Goal: Task Accomplishment & Management: Manage account settings

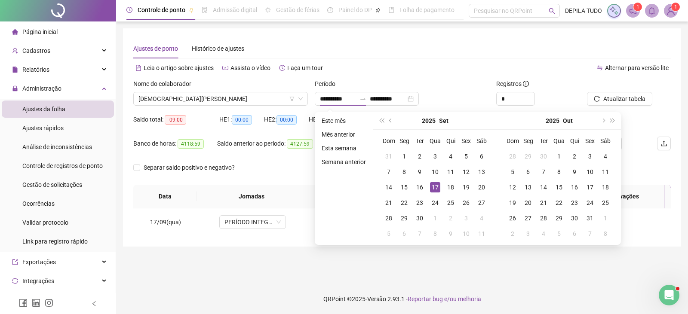
click at [68, 34] on li "Página inicial" at bounding box center [58, 31] width 112 height 17
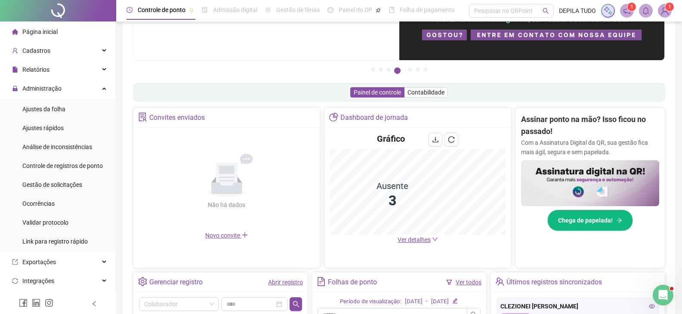
scroll to position [172, 0]
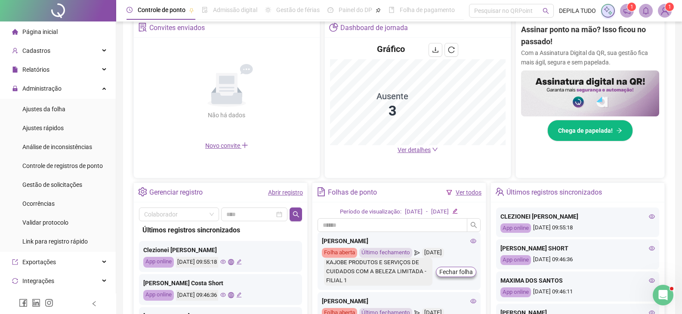
click at [407, 149] on span "Ver detalhes" at bounding box center [413, 150] width 33 height 7
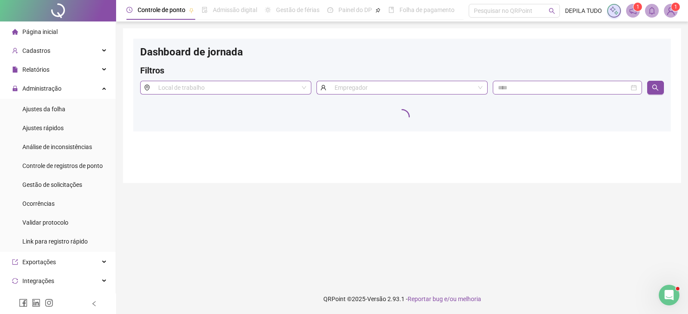
click at [70, 33] on li "Página inicial" at bounding box center [58, 31] width 112 height 17
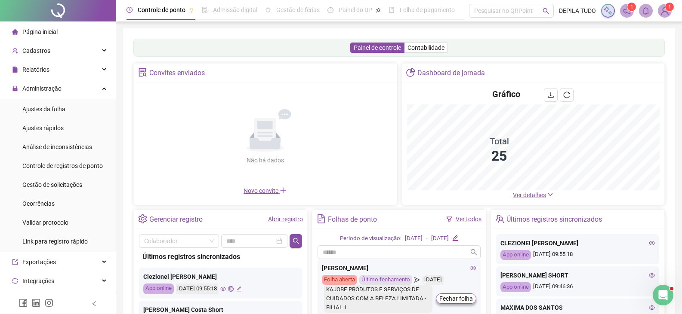
click at [520, 193] on span "Ver detalhes" at bounding box center [529, 195] width 33 height 7
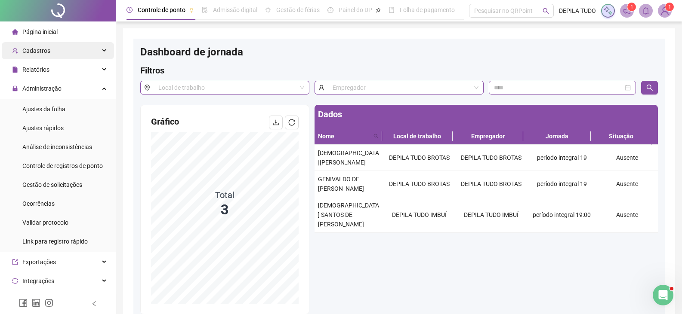
click at [40, 49] on span "Cadastros" at bounding box center [36, 50] width 28 height 7
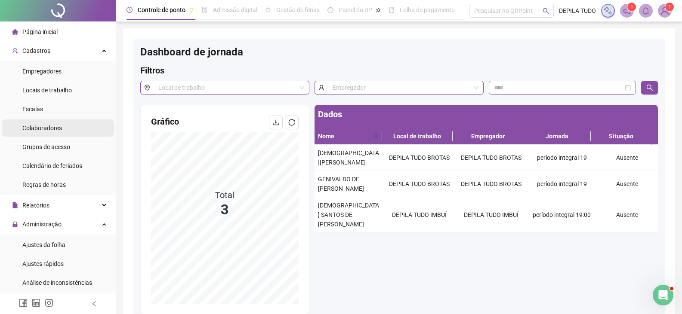
click at [58, 131] on span "Colaboradores" at bounding box center [42, 128] width 40 height 7
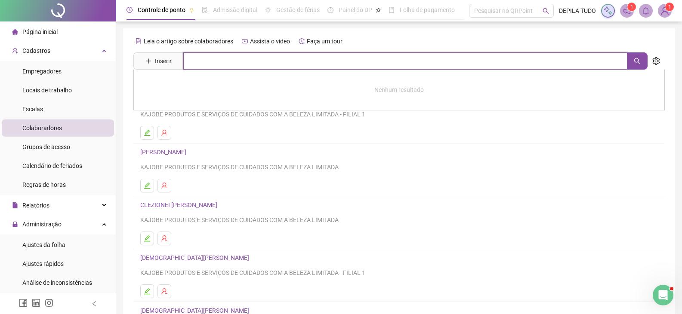
click at [221, 66] on input "text" at bounding box center [405, 60] width 444 height 17
type input "***"
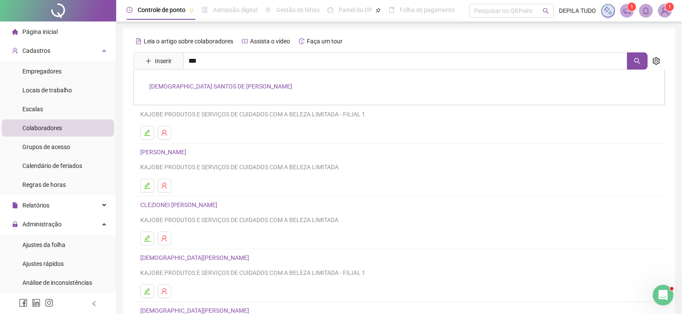
click at [226, 85] on link "[DEMOGRAPHIC_DATA] SANTOS DE [PERSON_NAME]" at bounding box center [220, 86] width 143 height 7
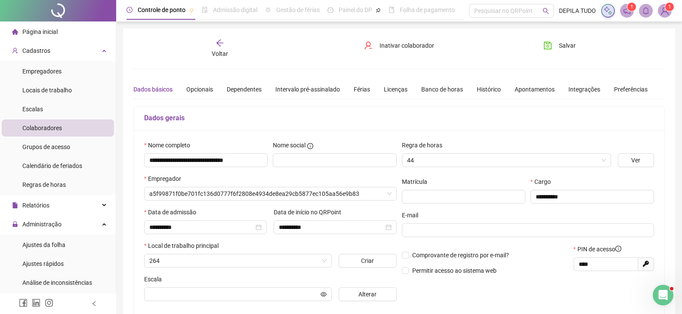
type input "**********"
